Goal: Transaction & Acquisition: Purchase product/service

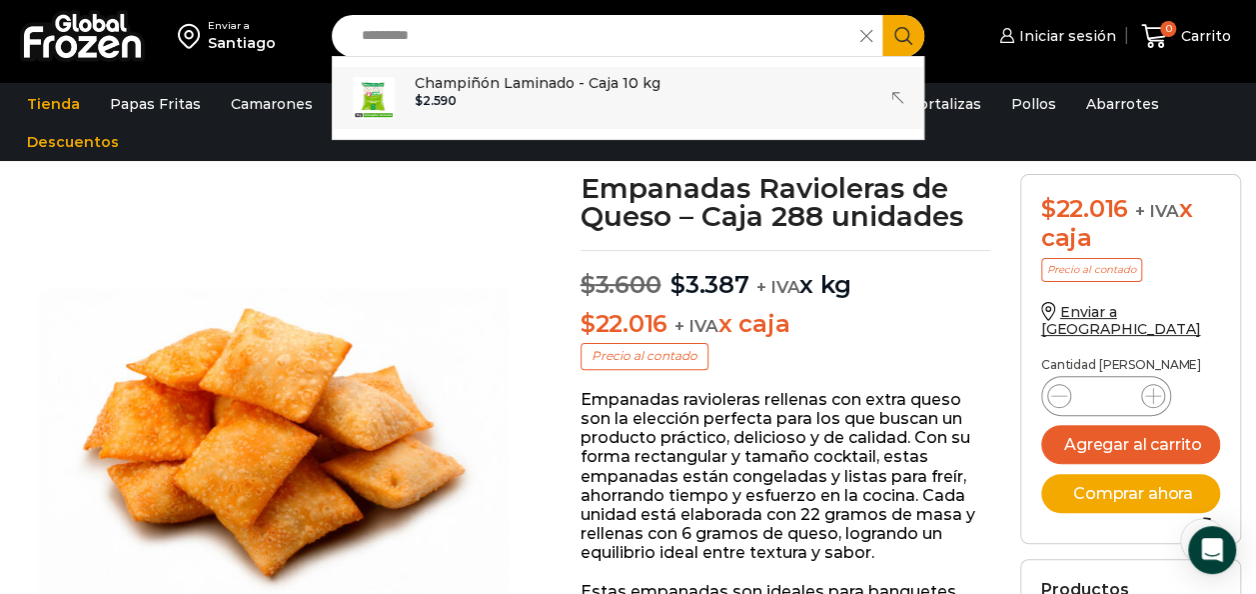
click at [612, 90] on p "Champiñón Laminado - Caja 10 kg" at bounding box center [538, 83] width 246 height 22
type input "**********"
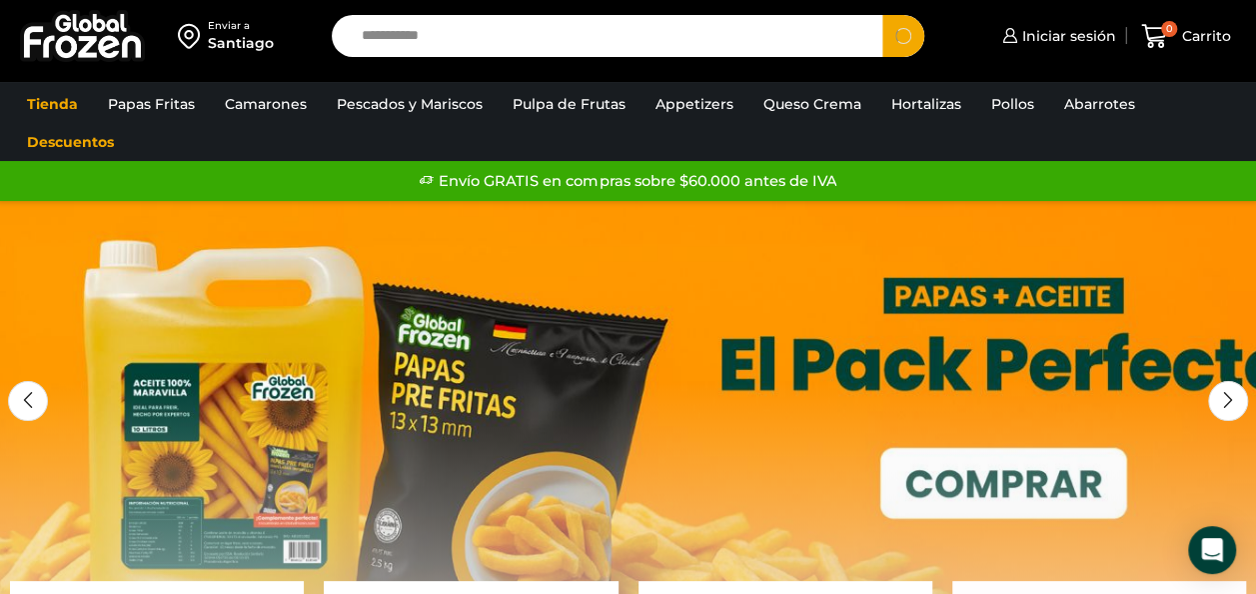
type input "**********"
click at [883, 15] on button "Search" at bounding box center [904, 36] width 42 height 42
